Goal: Task Accomplishment & Management: Manage account settings

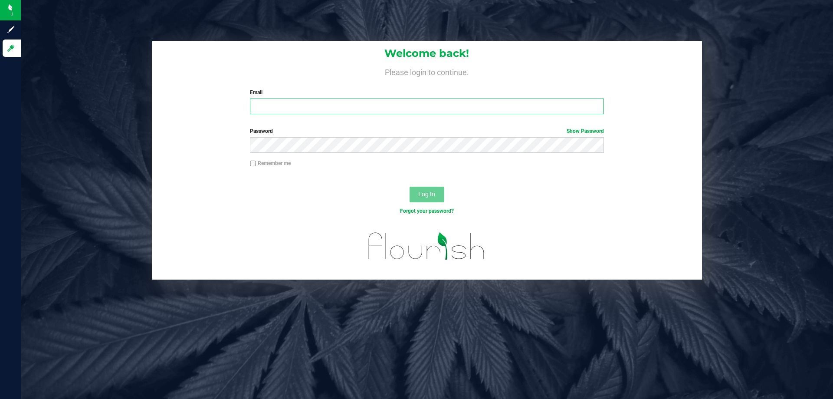
click at [286, 105] on input "Email" at bounding box center [427, 106] width 354 height 16
type input "[EMAIL_ADDRESS][DOMAIN_NAME]"
click at [410, 187] on button "Log In" at bounding box center [427, 195] width 35 height 16
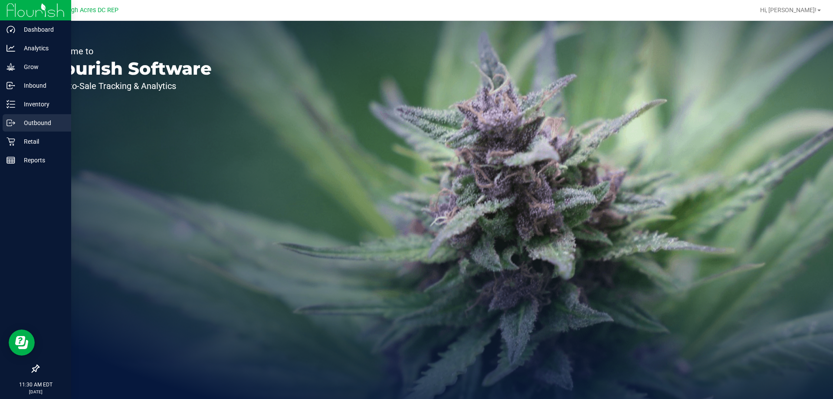
click at [34, 117] on div "Outbound" at bounding box center [37, 122] width 69 height 17
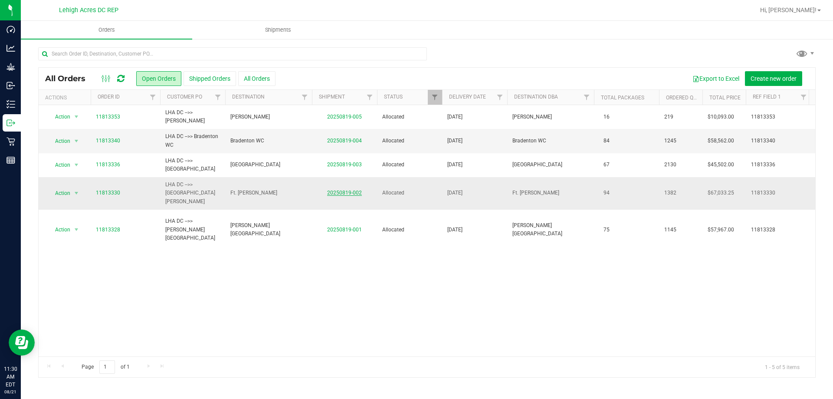
click at [348, 190] on link "20250819-002" at bounding box center [344, 193] width 35 height 6
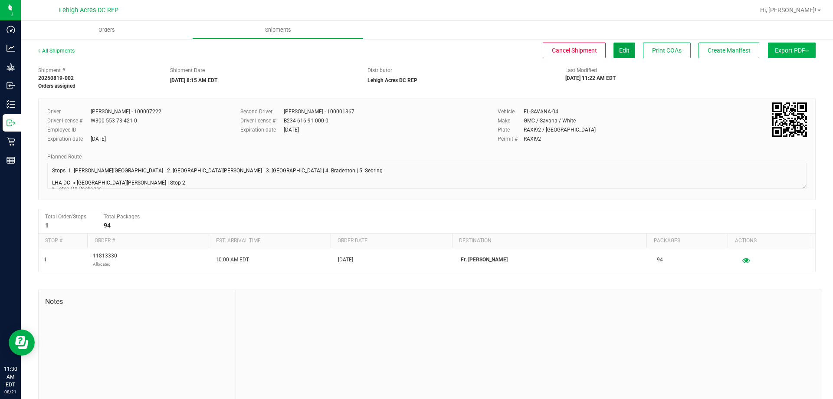
click at [613, 47] on button "Edit" at bounding box center [624, 51] width 22 height 16
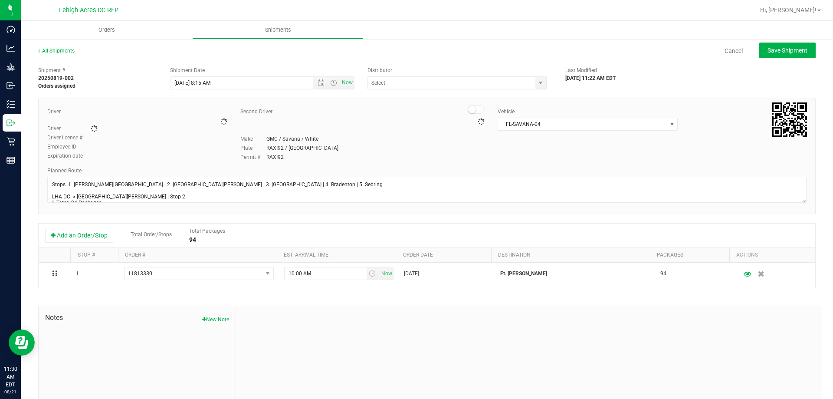
type input "Lehigh Acres DC REP"
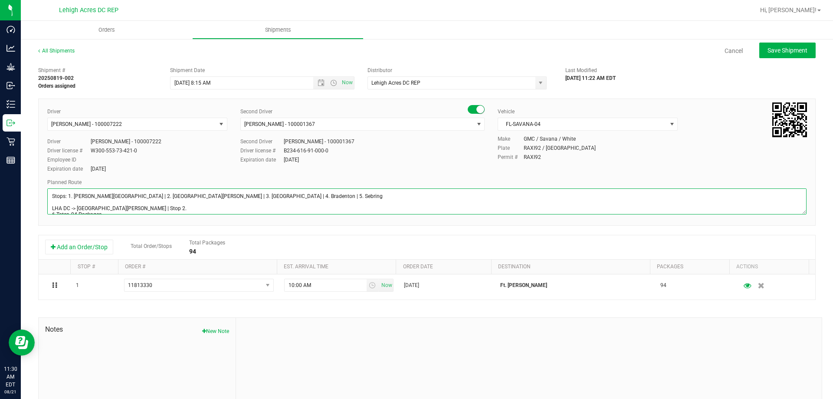
click at [461, 203] on textarea at bounding box center [426, 201] width 759 height 26
click at [439, 206] on textarea at bounding box center [426, 201] width 759 height 26
click at [101, 197] on textarea at bounding box center [426, 201] width 759 height 26
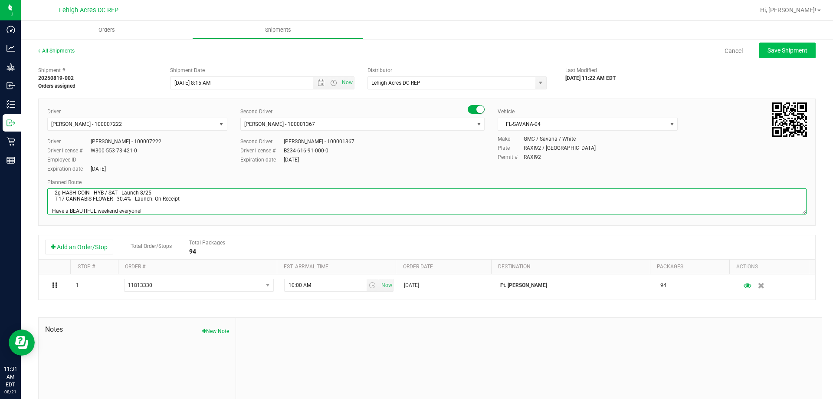
type textarea "Stops: 1. [PERSON_NAME][GEOGRAPHIC_DATA] | 2. [GEOGRAPHIC_DATA][PERSON_NAME] | …"
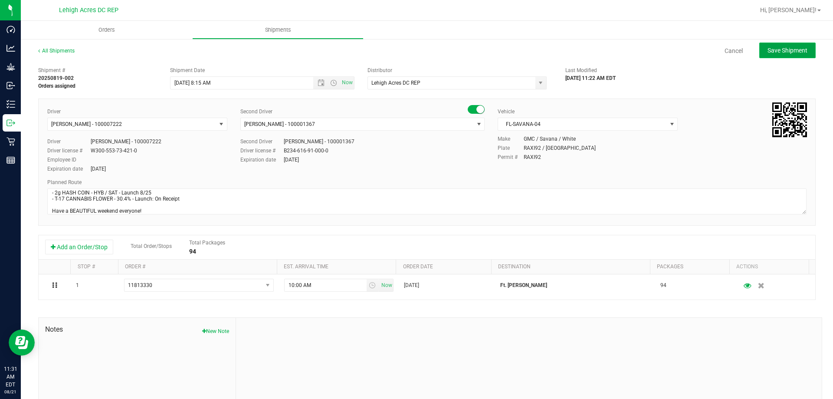
click at [770, 48] on span "Save Shipment" at bounding box center [787, 50] width 40 height 7
type input "[DATE] 12:15 PM"
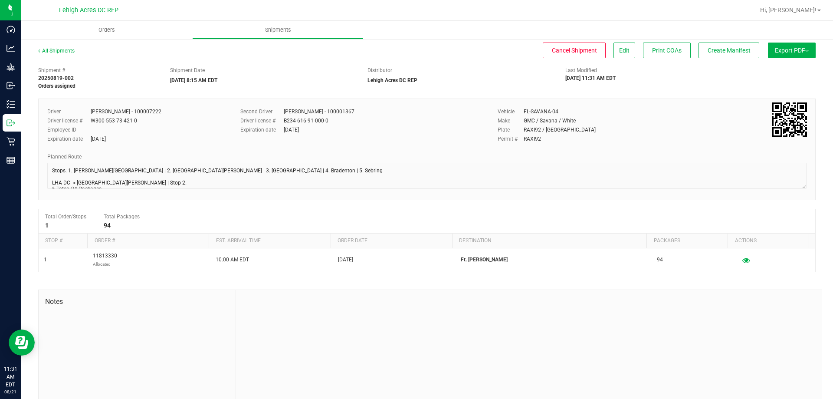
click at [770, 48] on button "Export PDF" at bounding box center [792, 51] width 48 height 16
click at [775, 71] on span "Manifest by Package ID" at bounding box center [778, 69] width 55 height 6
